Goal: Task Accomplishment & Management: Manage account settings

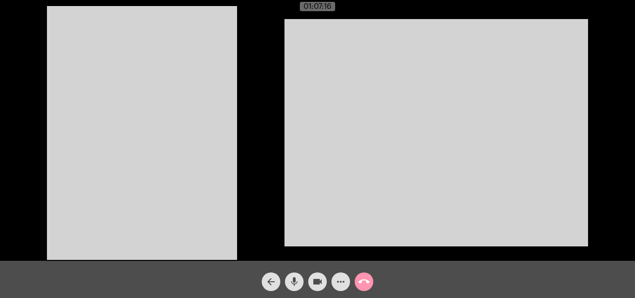
click at [269, 275] on span "arrow_back" at bounding box center [270, 281] width 11 height 19
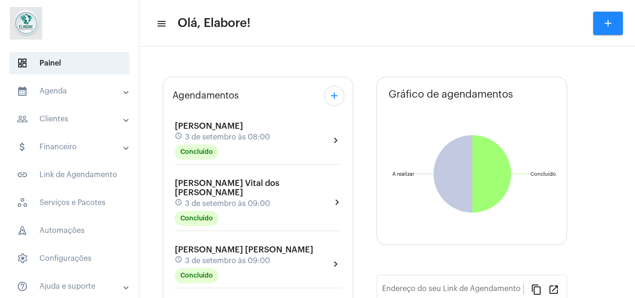
type input "[URL][DOMAIN_NAME]"
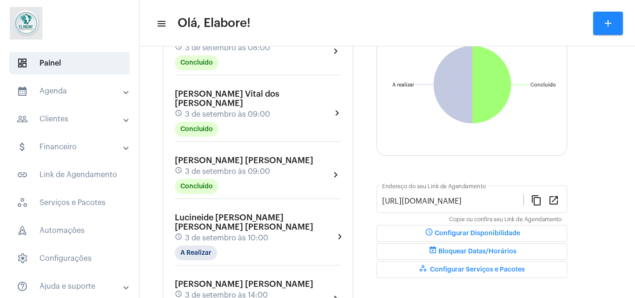
scroll to position [162, 0]
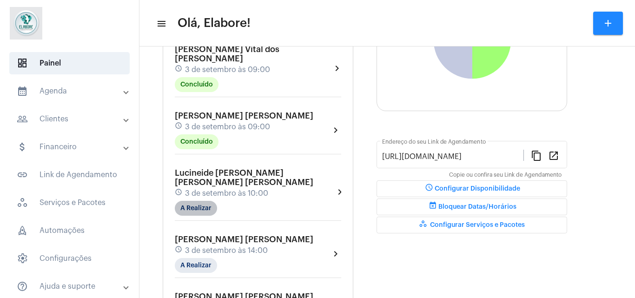
click at [198, 201] on mat-chip "A Realizar" at bounding box center [196, 208] width 42 height 15
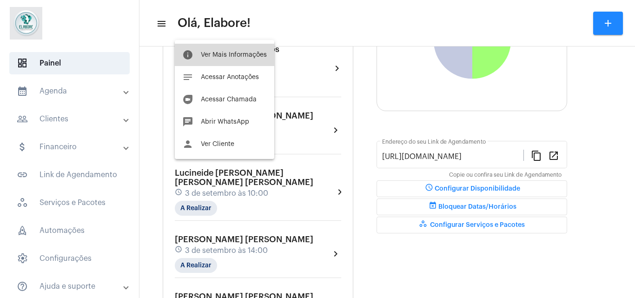
click at [233, 48] on button "info Ver Mais Informações" at bounding box center [224, 55] width 99 height 22
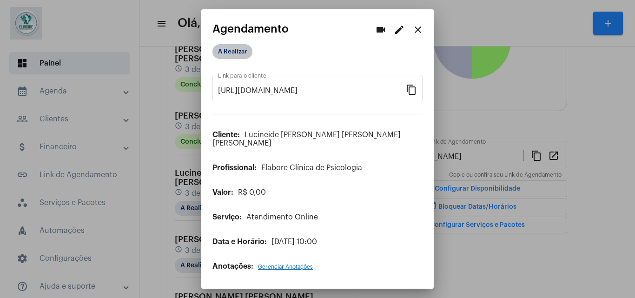
click at [239, 55] on mat-chip "A Realizar" at bounding box center [232, 51] width 40 height 15
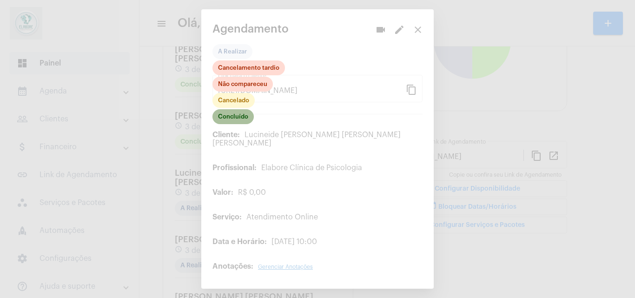
click at [242, 121] on mat-chip "Concluído" at bounding box center [232, 116] width 41 height 15
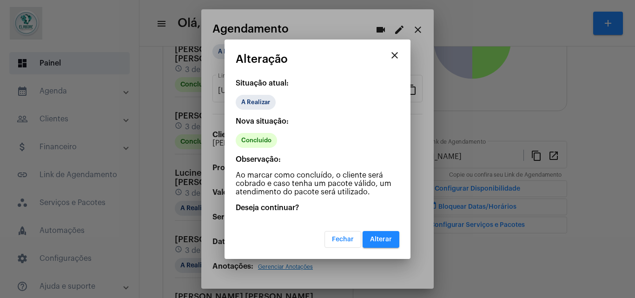
click at [375, 238] on span "Alterar" at bounding box center [381, 239] width 22 height 7
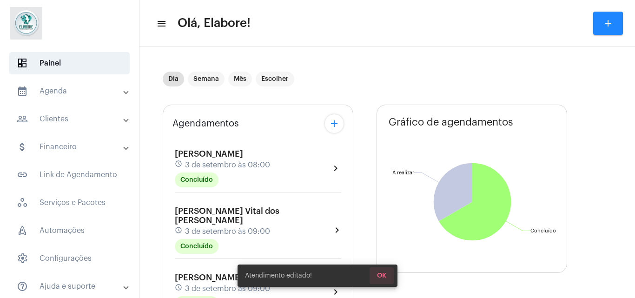
click at [384, 276] on span "OK" at bounding box center [381, 275] width 9 height 7
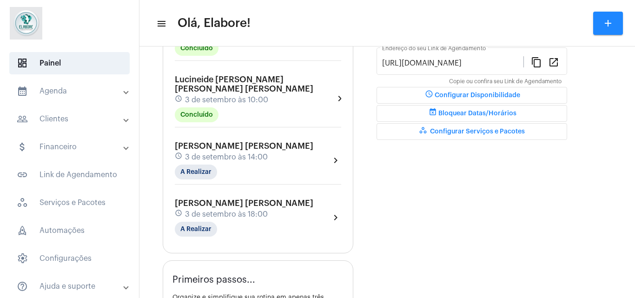
scroll to position [256, 0]
